Goal: Use online tool/utility: Utilize a website feature to perform a specific function

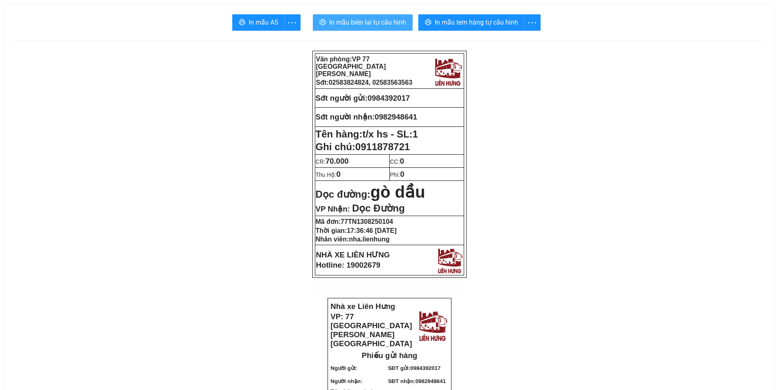
click at [394, 21] on span "In mẫu biên lai tự cấu hình" at bounding box center [367, 22] width 77 height 10
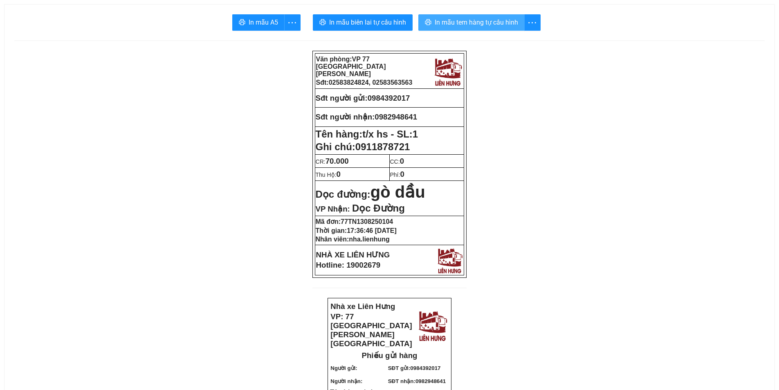
click at [491, 19] on span "In mẫu tem hàng tự cấu hình" at bounding box center [476, 22] width 83 height 10
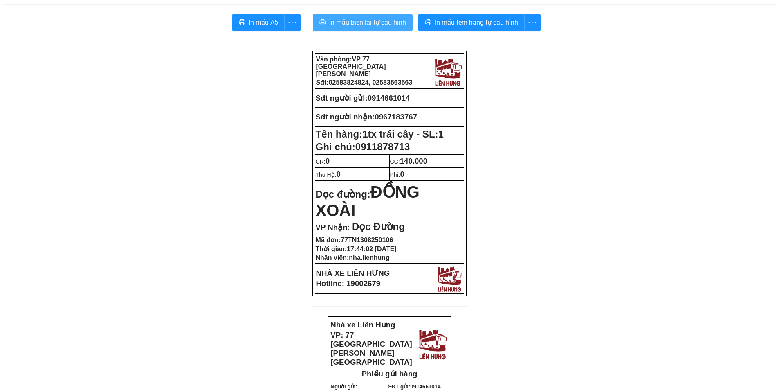
click at [360, 25] on span "In mẫu biên lai tự cấu hình" at bounding box center [367, 22] width 77 height 10
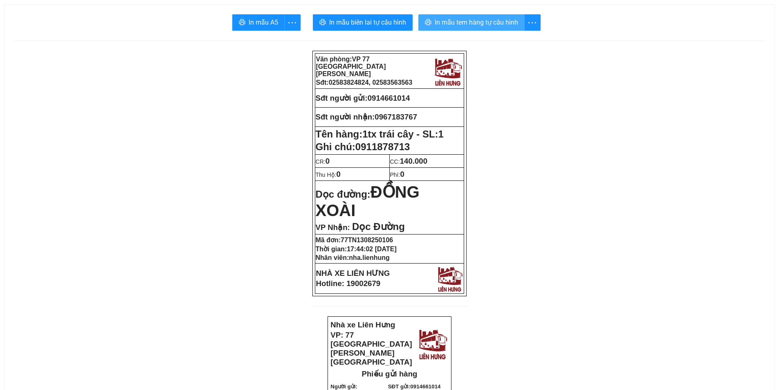
click at [481, 18] on span "In mẫu tem hàng tự cấu hình" at bounding box center [476, 22] width 83 height 10
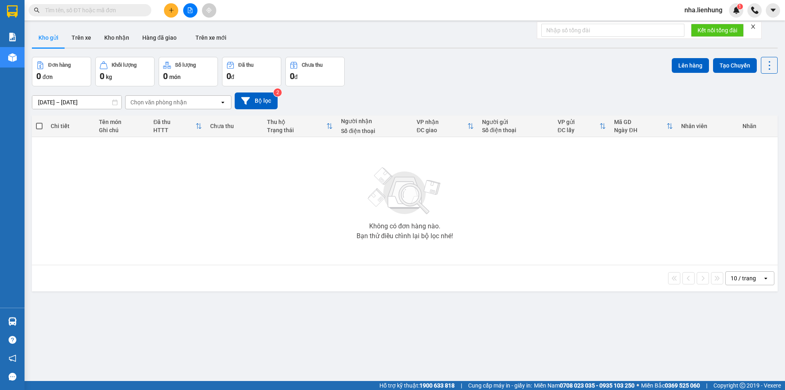
scroll to position [38, 0]
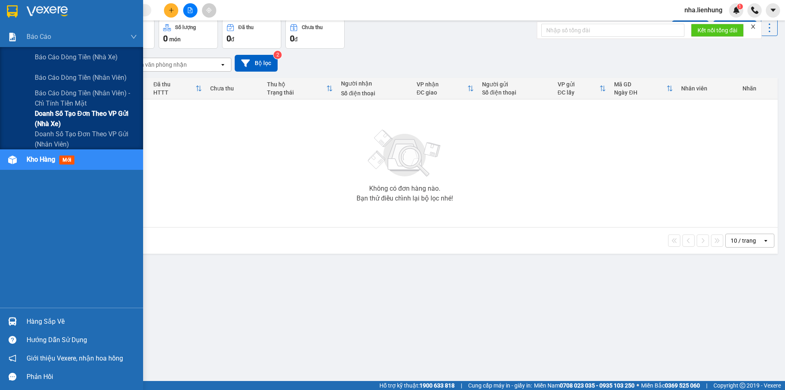
click at [71, 117] on span "Doanh số tạo đơn theo VP gửi (nhà xe)" at bounding box center [86, 118] width 102 height 20
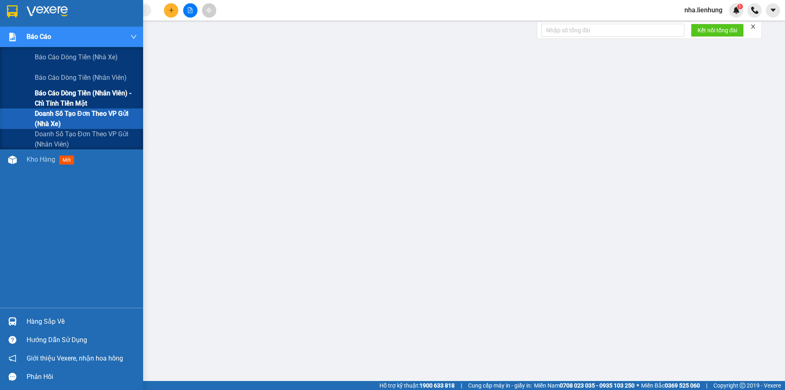
click at [67, 97] on span "Báo cáo dòng tiền (nhân viên) - chỉ tính tiền mặt" at bounding box center [86, 98] width 102 height 20
